Goal: Book appointment/travel/reservation

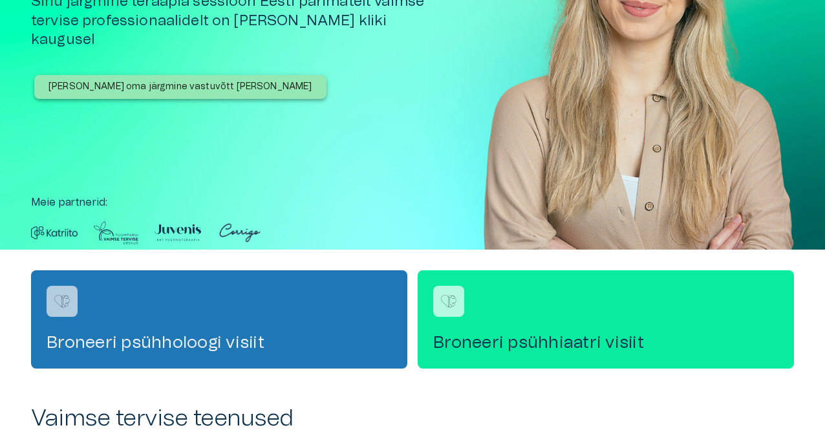
scroll to position [323, 0]
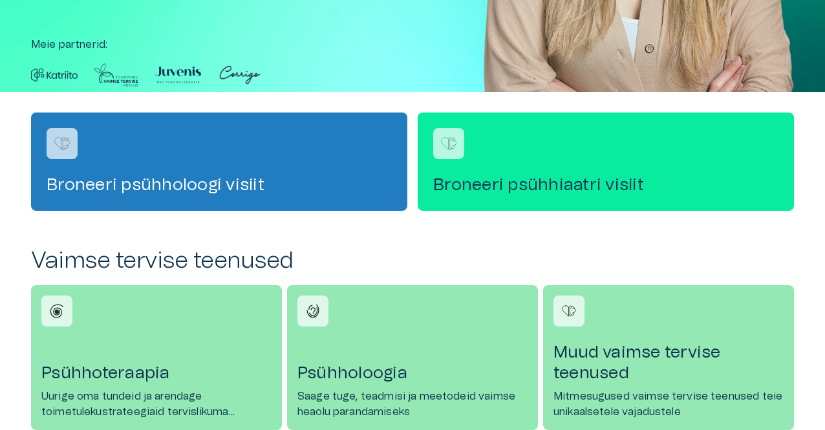
drag, startPoint x: 69, startPoint y: 138, endPoint x: 75, endPoint y: 140, distance: 6.6
click at [69, 138] on img "Navigate to service booking" at bounding box center [61, 143] width 19 height 19
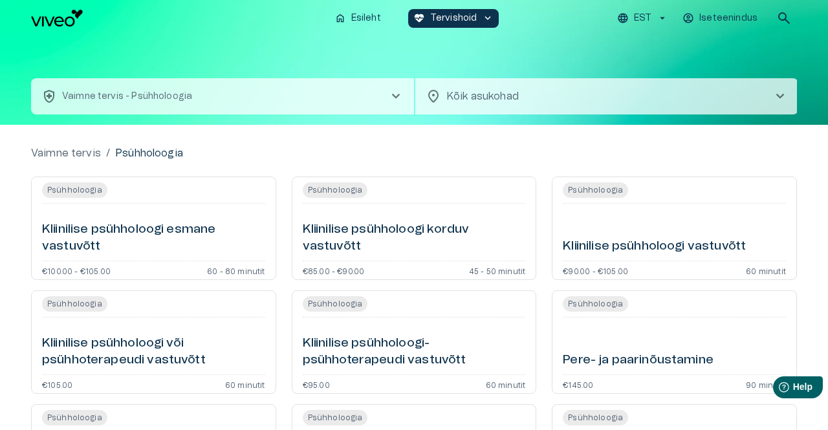
click at [502, 103] on body "Hindame teie privaatsust Kasutame küpsiseid teie sirvimiskogemuse parandamiseks…" at bounding box center [414, 215] width 828 height 430
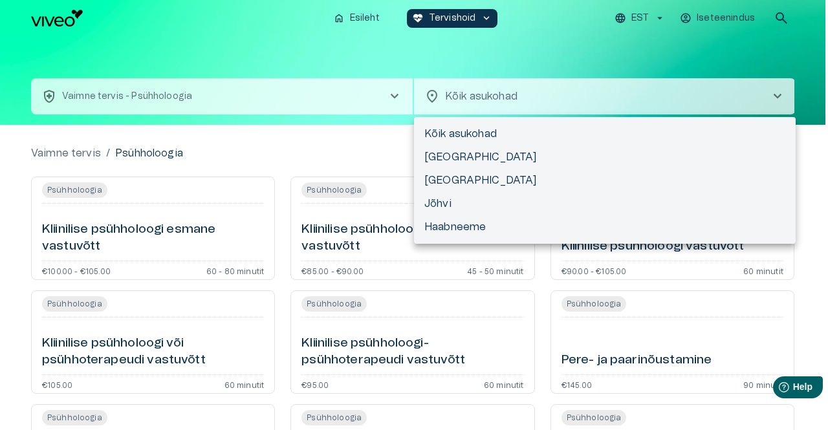
click at [502, 103] on div at bounding box center [414, 215] width 828 height 430
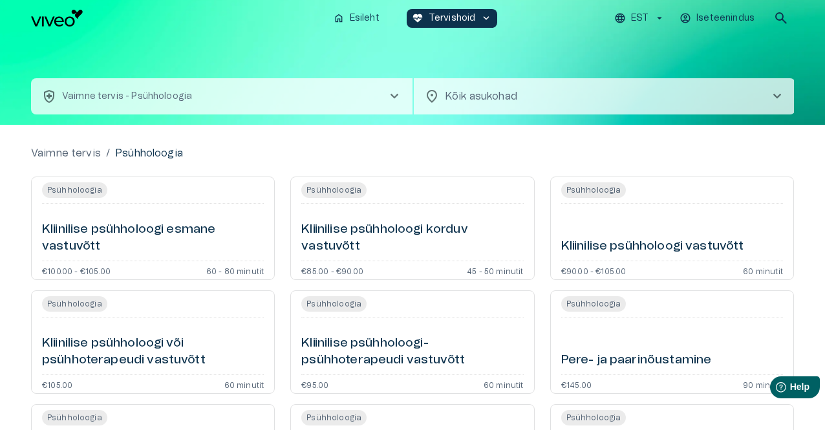
click at [267, 98] on button "health_and_safety Vaimne tervis - Psühholoogia chevron_right" at bounding box center [222, 96] width 382 height 36
click at [360, 12] on p "Esileht" at bounding box center [365, 19] width 30 height 14
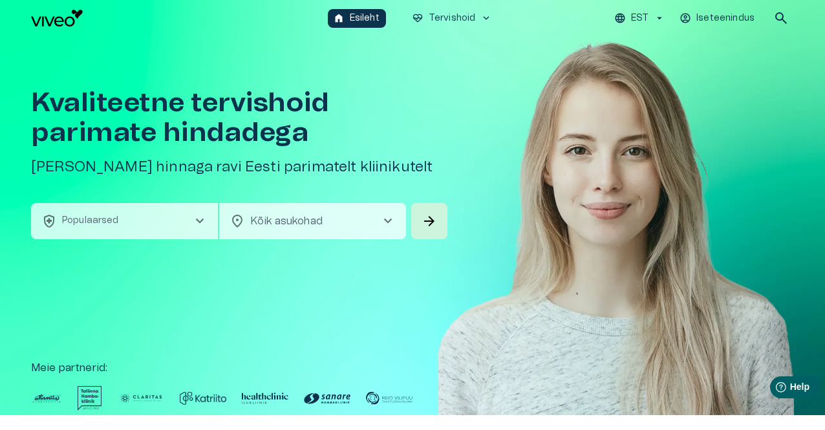
click at [157, 219] on button "health_and_safety Populaarsed chevron_right" at bounding box center [124, 221] width 187 height 36
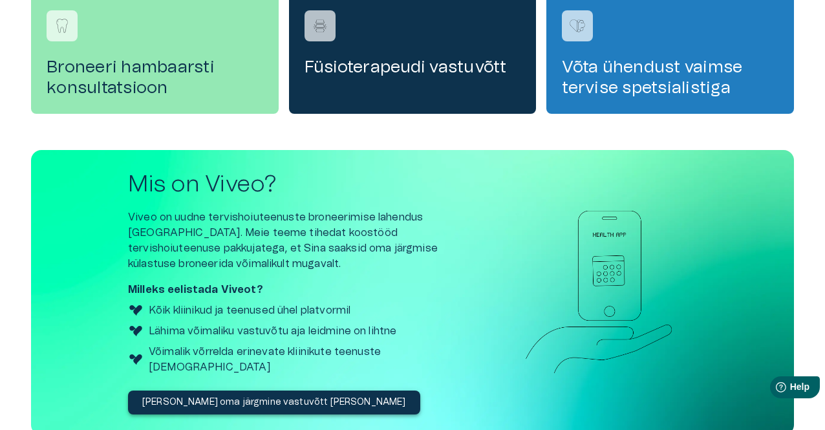
scroll to position [360, 0]
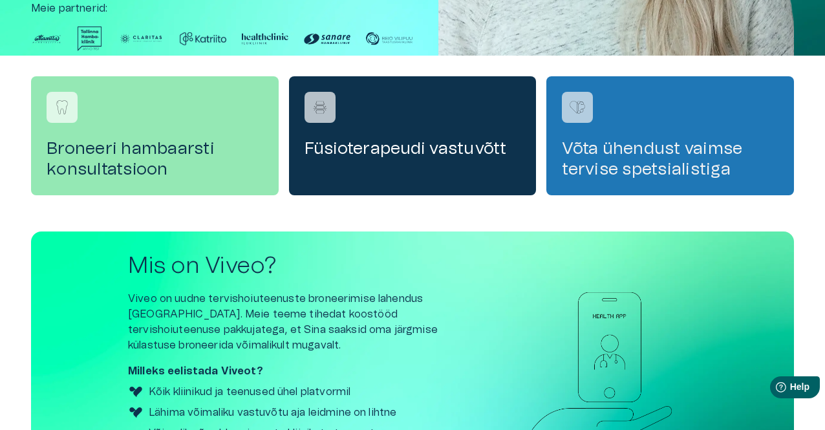
click at [653, 162] on h4 "Võta ühendust vaimse tervise spetsialistiga" at bounding box center [670, 158] width 217 height 41
